Goal: Information Seeking & Learning: Learn about a topic

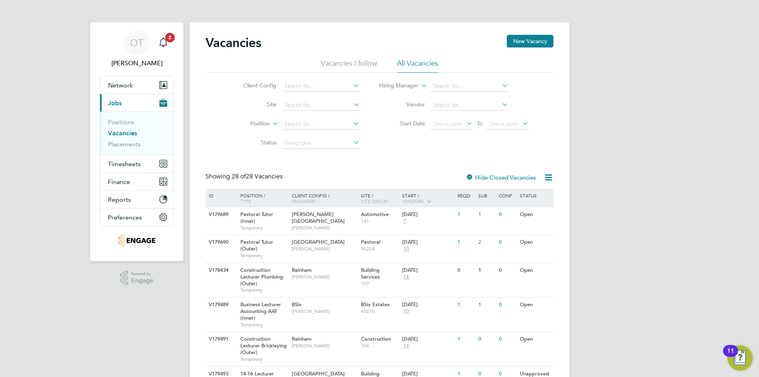
scroll to position [119, 0]
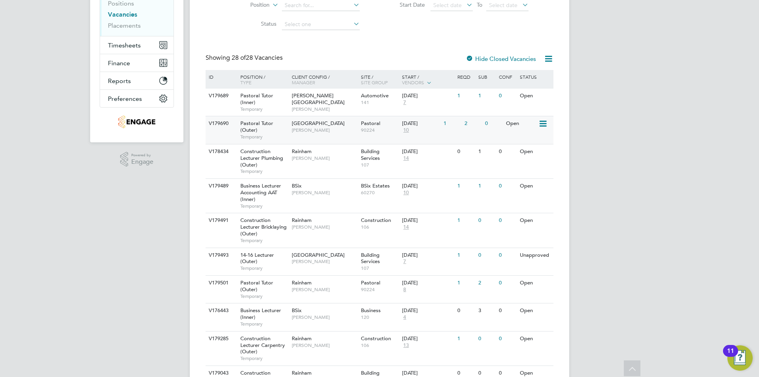
click at [297, 126] on span "[GEOGRAPHIC_DATA]" at bounding box center [318, 123] width 53 height 7
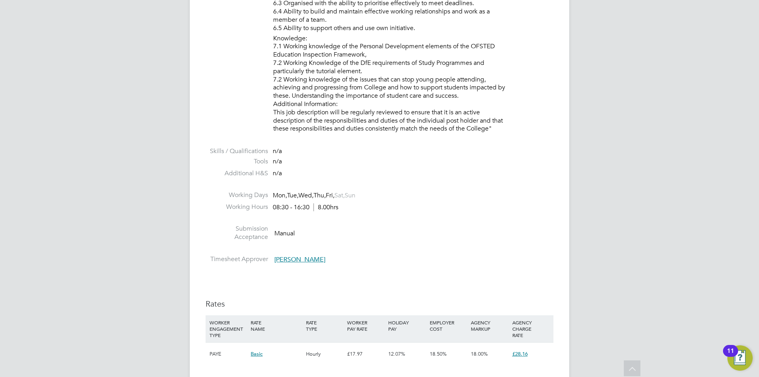
scroll to position [953, 0]
